Goal: Find specific page/section: Find specific page/section

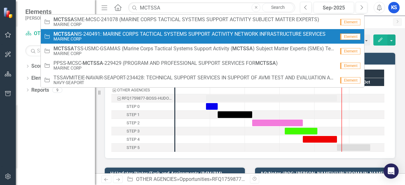
click at [79, 35] on span "MCTSSA NIS-240491: MARINE CORPS TACTICAL SYSTEMS SUPPORT ACTIVITY NETWORK INFRA…" at bounding box center [189, 34] width 272 height 6
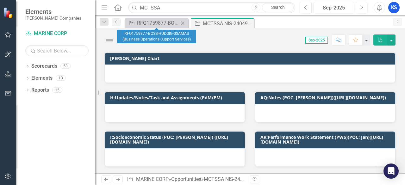
click at [183, 23] on icon "Close" at bounding box center [182, 23] width 6 height 5
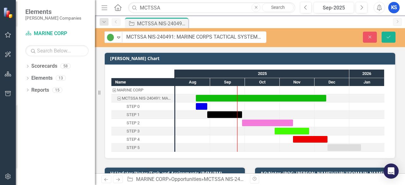
drag, startPoint x: 117, startPoint y: 38, endPoint x: 174, endPoint y: 36, distance: 56.6
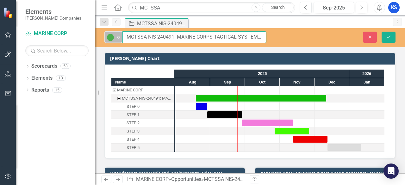
drag, startPoint x: 173, startPoint y: 38, endPoint x: 114, endPoint y: 34, distance: 58.9
click at [114, 34] on div "Active Expand MCTSSA NIS-240491: MARINE CORPS TACTICAL SYSTEMS SUPPORT ACTIVITY…" at bounding box center [185, 37] width 162 height 12
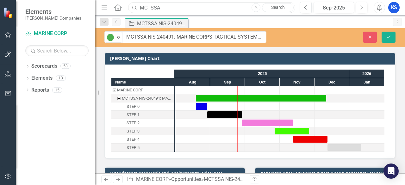
drag, startPoint x: 173, startPoint y: 6, endPoint x: 2, endPoint y: 10, distance: 170.8
click at [0, 9] on div "Elements [PERSON_NAME] Companies Scorecard MARINE CORP Search Dropdown Scorecar…" at bounding box center [202, 92] width 405 height 185
type input "mda"
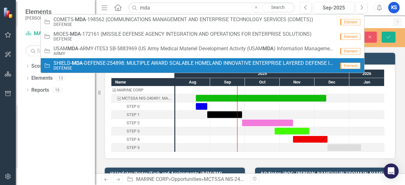
click at [88, 59] on link "Opportunity S H I E L D - MDA - D E F E N S E - 2 5 4 8 9 8 : M U L T I P L E A…" at bounding box center [202, 65] width 323 height 15
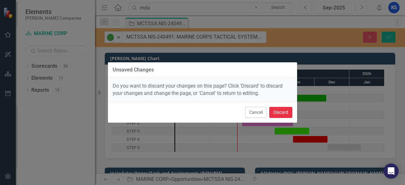
click at [274, 110] on button "Discard" at bounding box center [280, 112] width 23 height 11
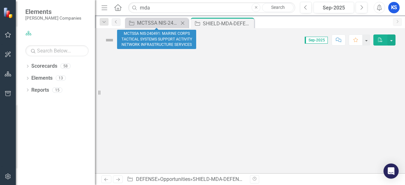
click at [183, 21] on icon "Close" at bounding box center [182, 23] width 6 height 5
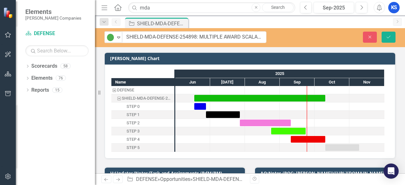
drag, startPoint x: 119, startPoint y: 38, endPoint x: 197, endPoint y: 36, distance: 78.1
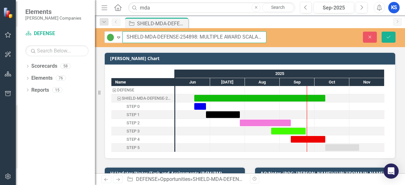
drag, startPoint x: 195, startPoint y: 37, endPoint x: 124, endPoint y: 36, distance: 70.8
click at [124, 36] on input "SHIELD-MDA-DEFENSE-254898: MULTIPLE AWARD SCALABLE HOMELAND INNOVATIVE ENTERPRI…" at bounding box center [194, 37] width 144 height 12
click at [133, 36] on input "SHIELD-MDA-DEFENSE-254898: MULTIPLE AWARD SCALABLE HOMELAND INNOVATIVE ENTERPRI…" at bounding box center [194, 37] width 144 height 12
drag, startPoint x: 126, startPoint y: 36, endPoint x: 193, endPoint y: 57, distance: 69.4
click at [197, 39] on input "SHIELD-MDA-DEFENSE-254898: MULTIPLE AWARD SCALABLE HOMELAND INNOVATIVE ENTERPRI…" at bounding box center [194, 37] width 144 height 12
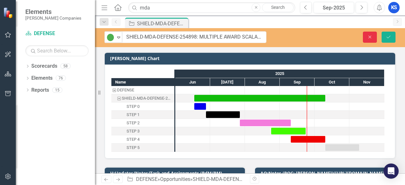
drag, startPoint x: 366, startPoint y: 38, endPoint x: 273, endPoint y: 60, distance: 95.2
click at [366, 38] on button "Close" at bounding box center [370, 37] width 14 height 11
